Goal: Task Accomplishment & Management: Complete application form

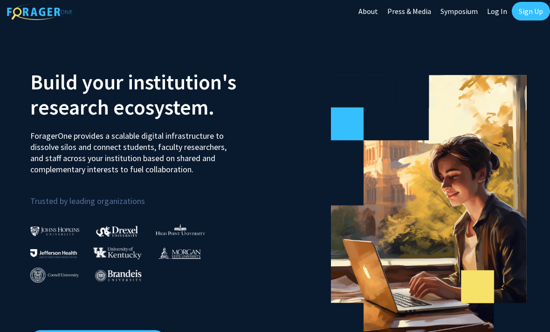
scroll to position [4, 0]
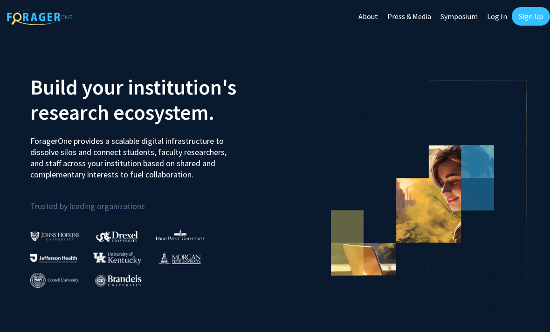
click at [496, 13] on link "Log In" at bounding box center [496, 16] width 29 height 33
select select
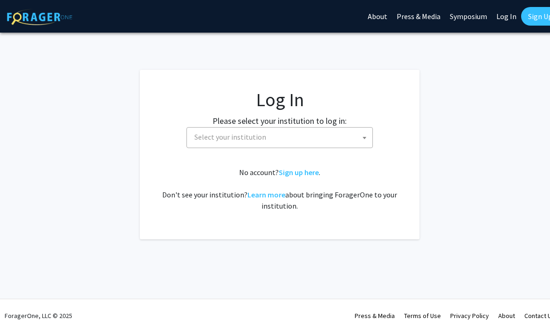
click at [353, 139] on span "Select your institution" at bounding box center [282, 137] width 182 height 19
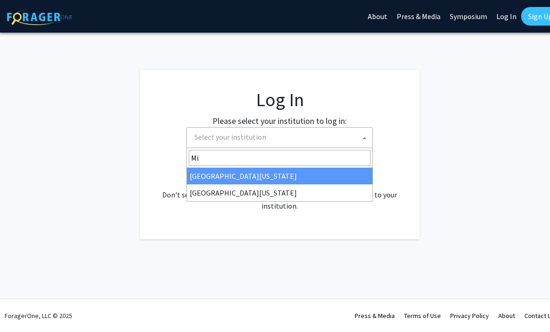
type input "M"
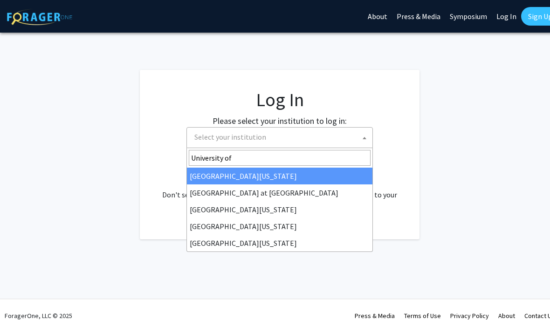
type input "University of M"
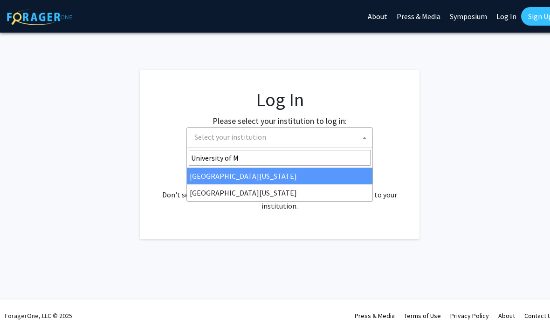
select select "33"
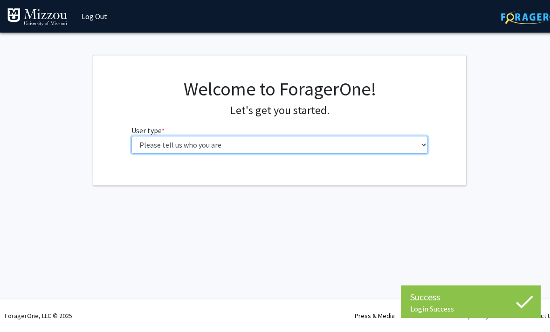
click at [398, 136] on select "Please tell us who you are Undergraduate Student Master's Student Doctoral Cand…" at bounding box center [279, 145] width 297 height 18
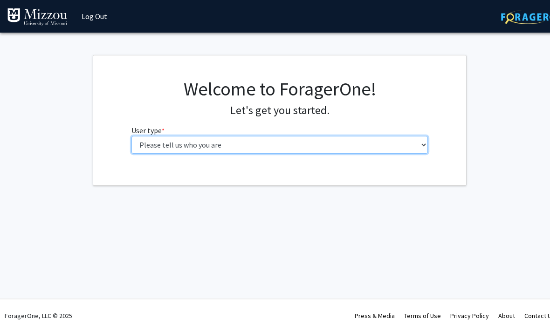
select select "1: undergrad"
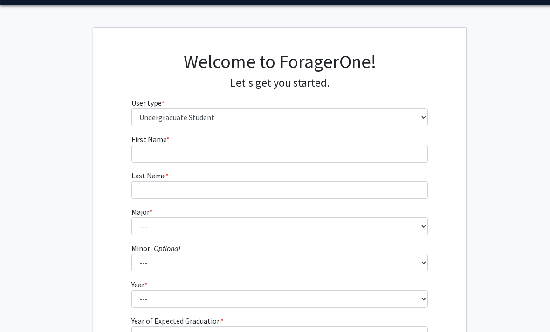
click at [400, 141] on fg-input "First Name * required" at bounding box center [279, 148] width 297 height 29
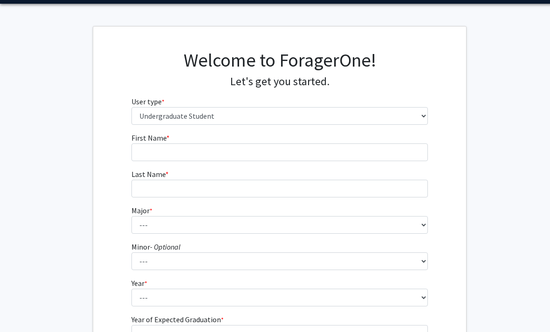
click at [317, 141] on fg-input "First Name * required" at bounding box center [279, 146] width 297 height 29
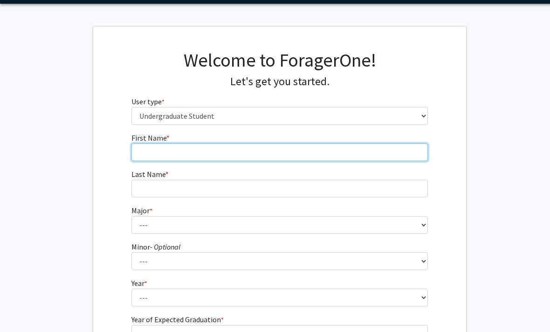
click at [349, 158] on input "First Name * required" at bounding box center [279, 153] width 297 height 18
type input "Sean"
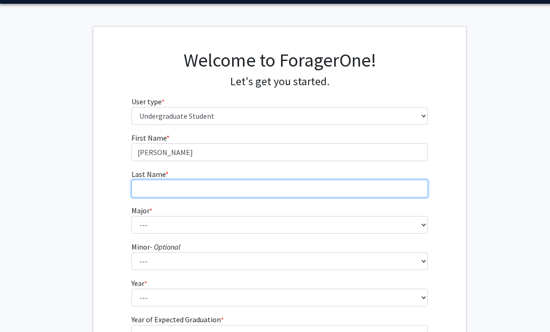
click at [328, 193] on input "Last Name * required" at bounding box center [279, 189] width 297 height 18
type input "Gallagher"
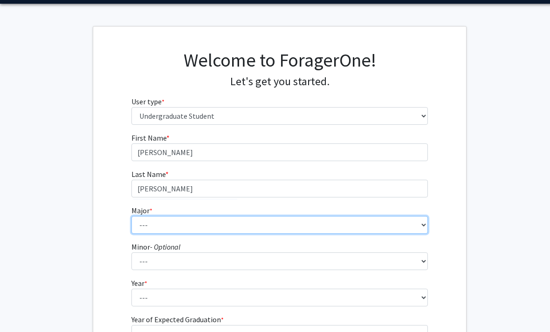
click at [324, 221] on select "--- Agribusiness Management Agricultural Education Agricultural Education: Comm…" at bounding box center [279, 225] width 297 height 18
select select "82: 2574"
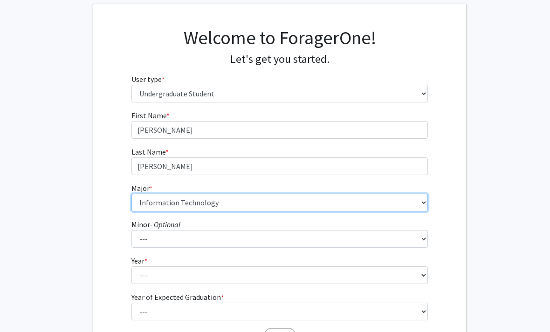
scroll to position [114, 0]
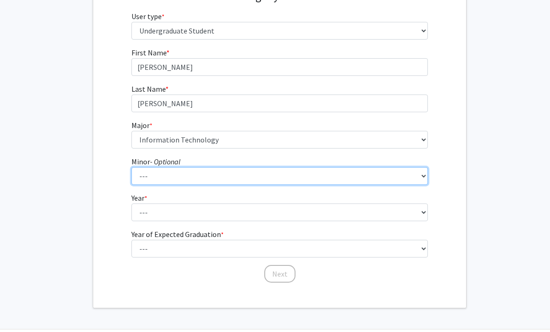
click at [368, 171] on select "--- Accountancy Aerospace Engineering Aerospace Studies Agribusiness Management…" at bounding box center [279, 176] width 297 height 18
select select "39: 1995"
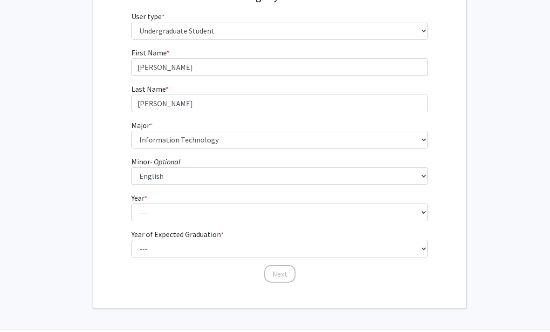
click at [317, 195] on fg-select "Year * required --- First-year Sophomore Junior Senior Postbaccalaureate Certif…" at bounding box center [279, 206] width 297 height 29
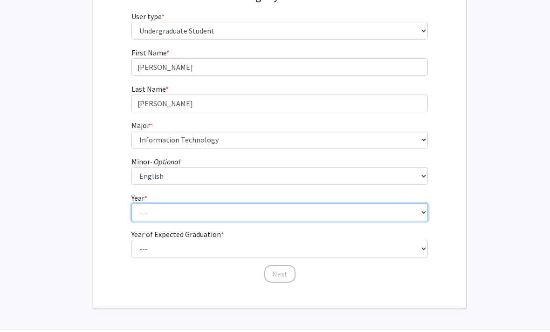
click at [316, 219] on select "--- First-year Sophomore Junior Senior Postbaccalaureate Certificate" at bounding box center [279, 213] width 297 height 18
select select "2: sophomore"
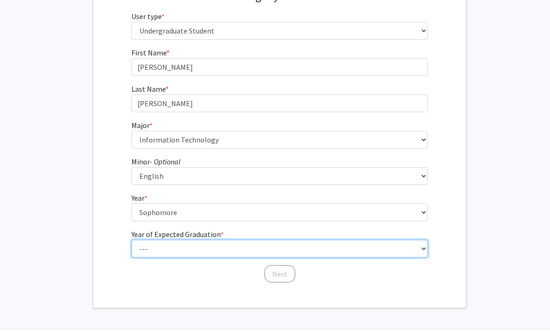
click at [289, 243] on select "--- 2025 2026 2027 2028 2029 2030 2031 2032 2033 2034" at bounding box center [279, 249] width 297 height 18
click at [284, 253] on select "--- 2025 2026 2027 2028 2029 2030 2031 2032 2033 2034" at bounding box center [279, 249] width 297 height 18
select select "4: 2028"
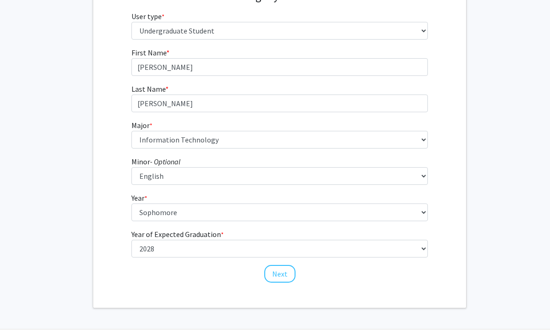
click at [285, 269] on button "Next" at bounding box center [279, 274] width 31 height 18
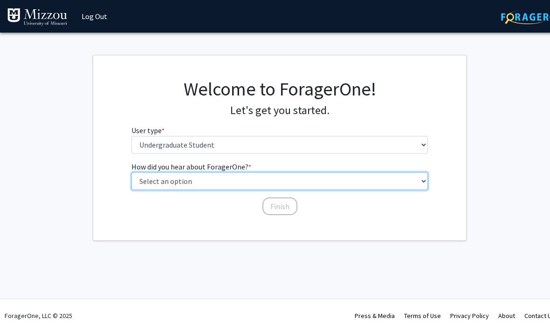
click at [347, 180] on select "Select an option Peer/student recommendation Faculty/staff recommendation Unive…" at bounding box center [279, 181] width 297 height 18
select select "2: faculty_recommendation"
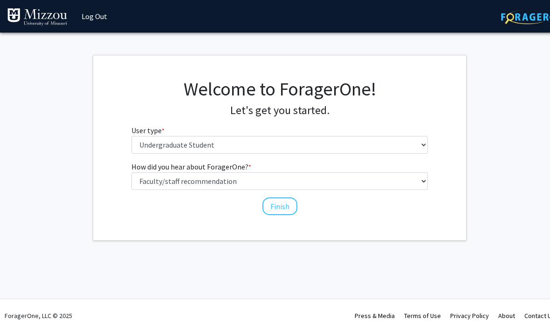
click at [285, 208] on button "Finish" at bounding box center [279, 207] width 35 height 18
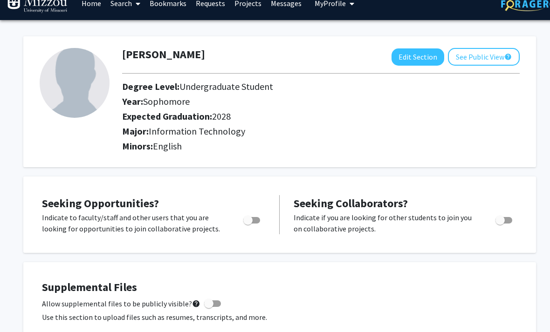
scroll to position [14, 0]
click at [249, 212] on div "Toggle" at bounding box center [253, 219] width 26 height 14
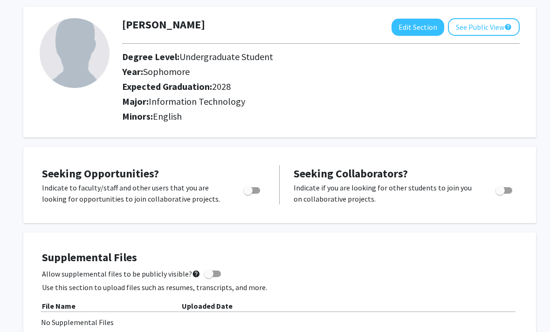
scroll to position [43, 0]
click at [256, 185] on label "Toggle" at bounding box center [250, 190] width 21 height 11
click at [248, 194] on input "Are you actively seeking opportunities?" at bounding box center [247, 194] width 0 height 0
checkbox input "true"
click at [496, 188] on span "Toggle" at bounding box center [499, 190] width 9 height 9
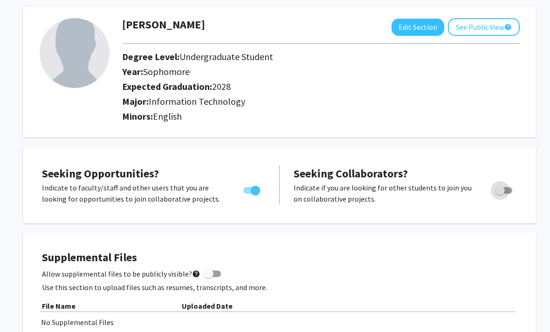
click at [500, 194] on input "Would you like to receive other student requests to work with you?" at bounding box center [500, 194] width 0 height 0
checkbox input "true"
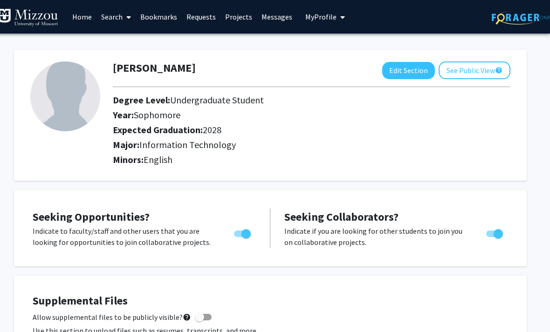
scroll to position [0, 0]
